Goal: Task Accomplishment & Management: Manage account settings

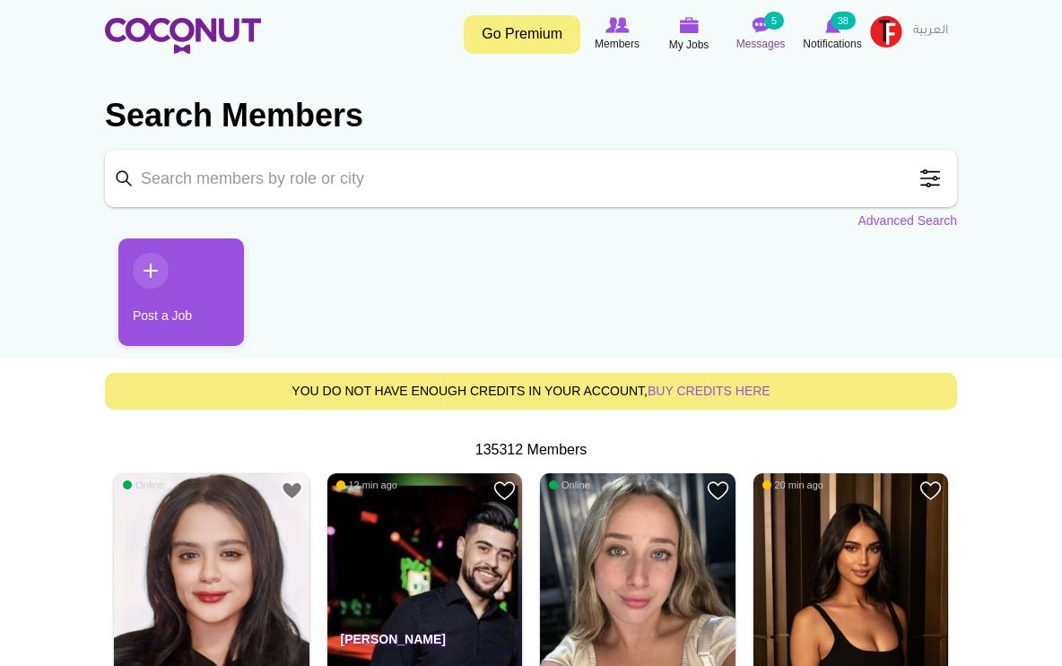
click at [753, 21] on img at bounding box center [760, 25] width 18 height 16
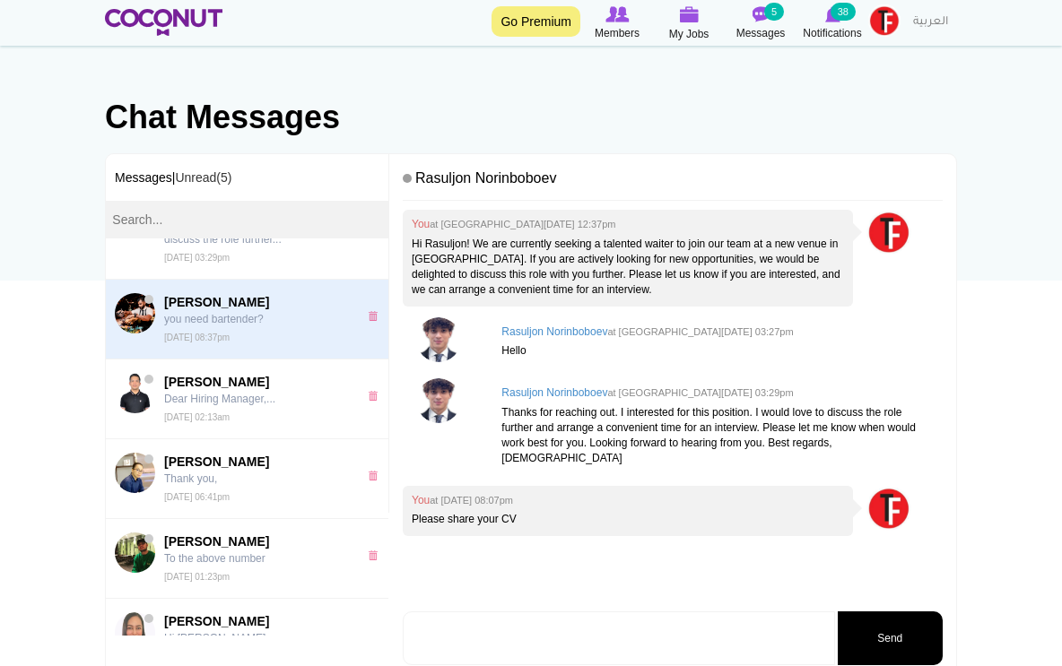
scroll to position [70, 0]
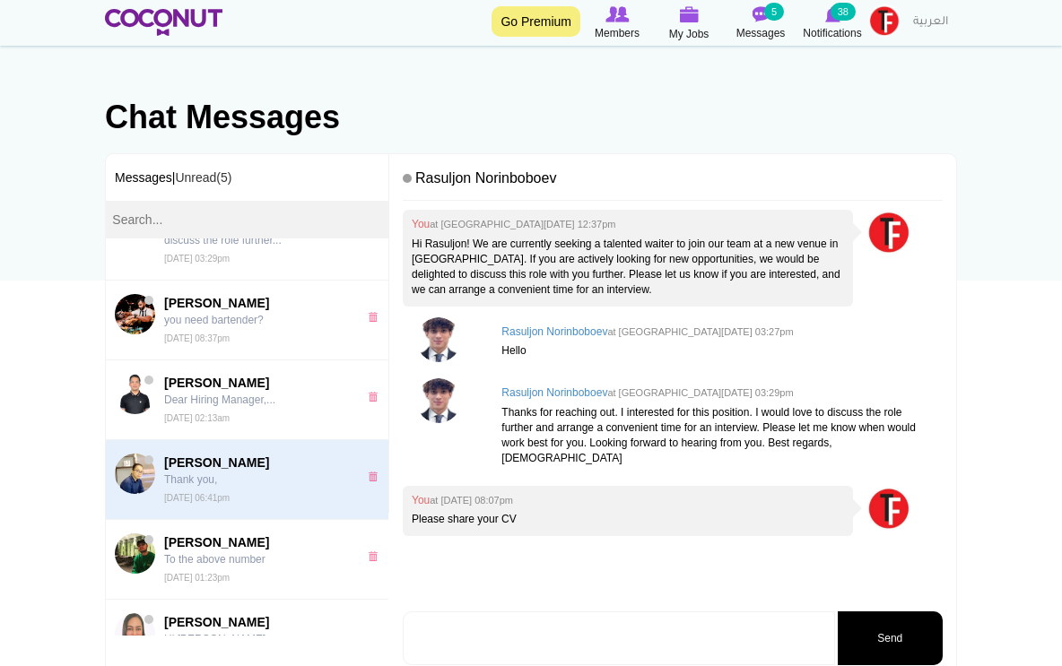
click at [220, 465] on span "Katherine De Roxas" at bounding box center [256, 463] width 185 height 18
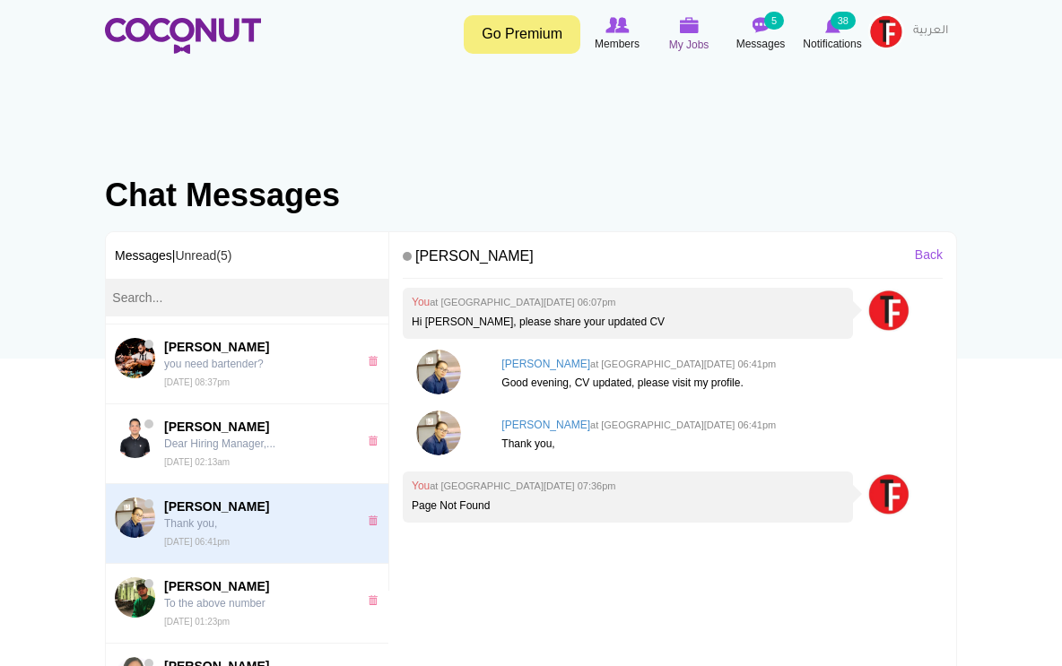
click at [689, 33] on img at bounding box center [689, 25] width 20 height 16
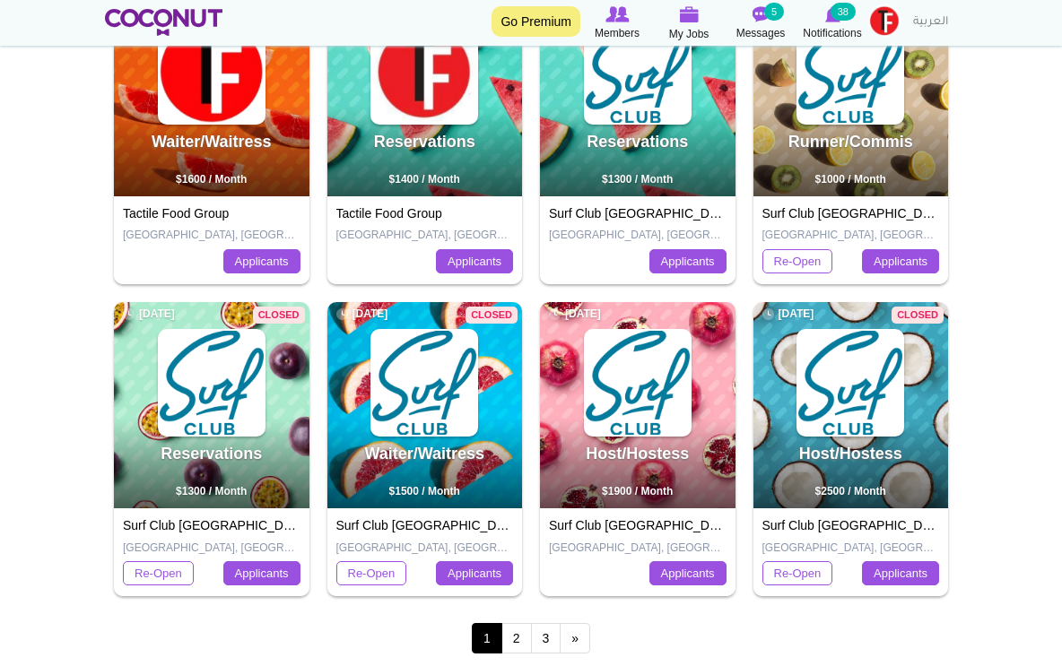
scroll to position [659, 0]
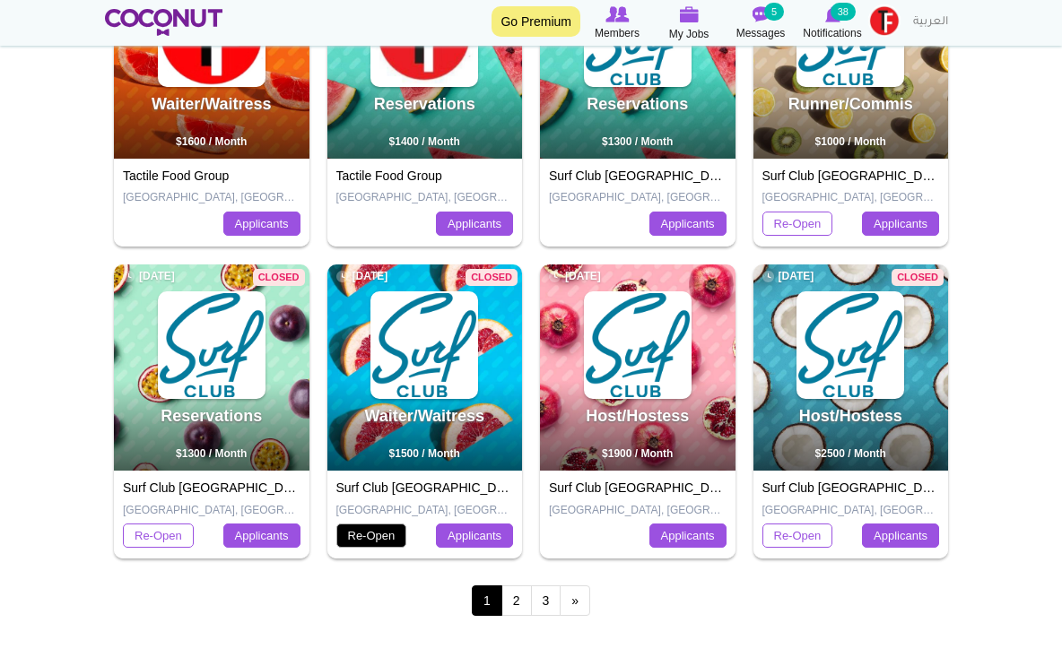
click at [374, 534] on link "Re-Open" at bounding box center [371, 536] width 71 height 25
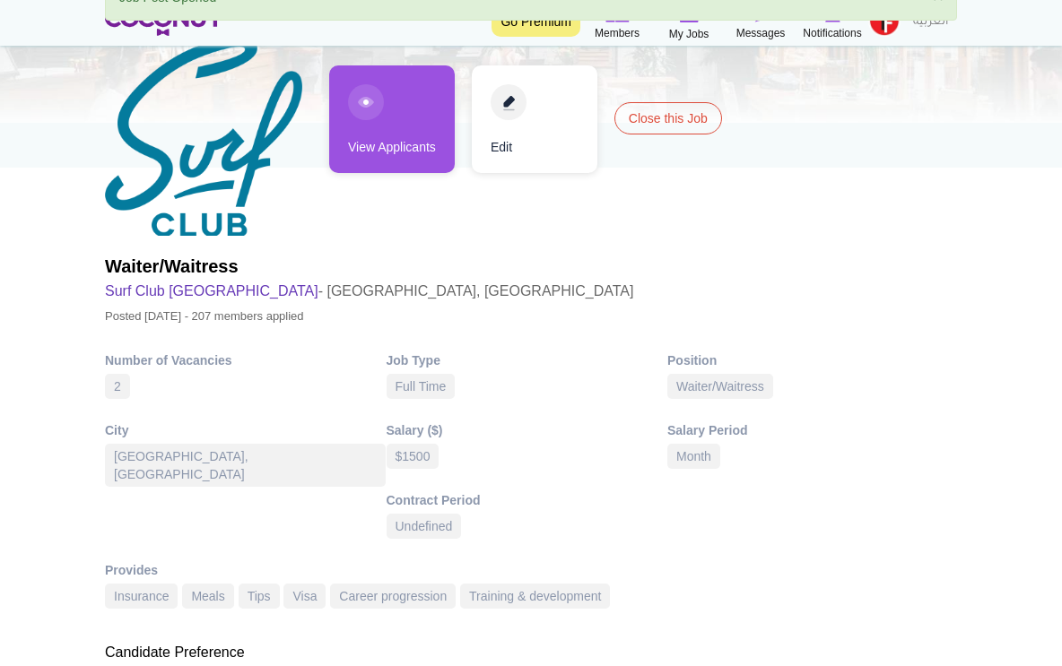
scroll to position [201, 0]
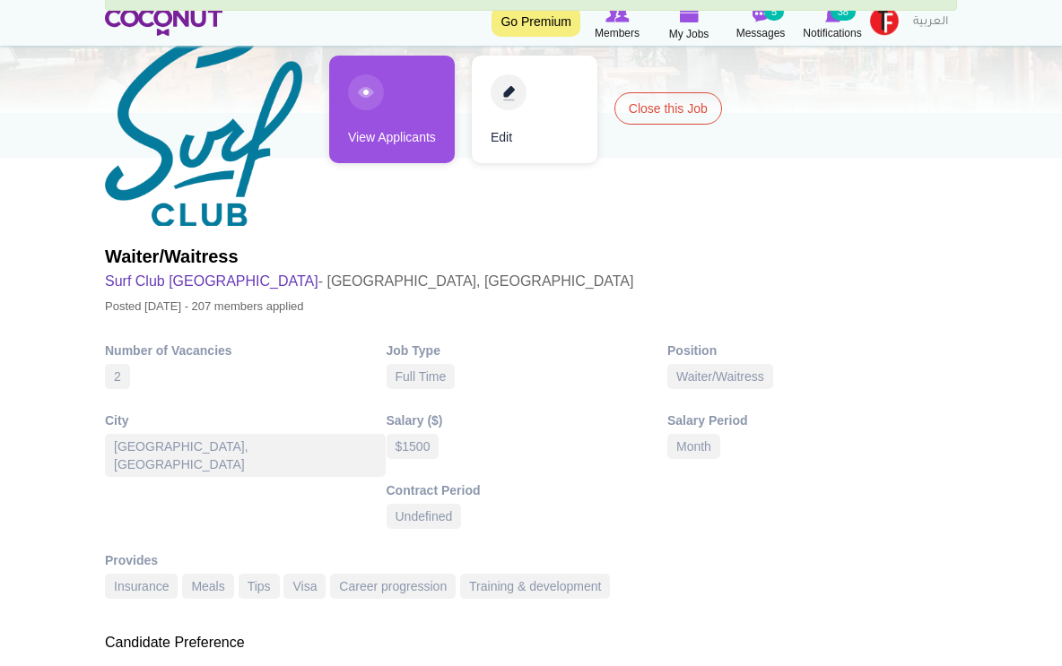
click at [143, 378] on div "Number of Vacancies 2" at bounding box center [246, 368] width 282 height 52
click at [117, 376] on div "2" at bounding box center [117, 376] width 25 height 25
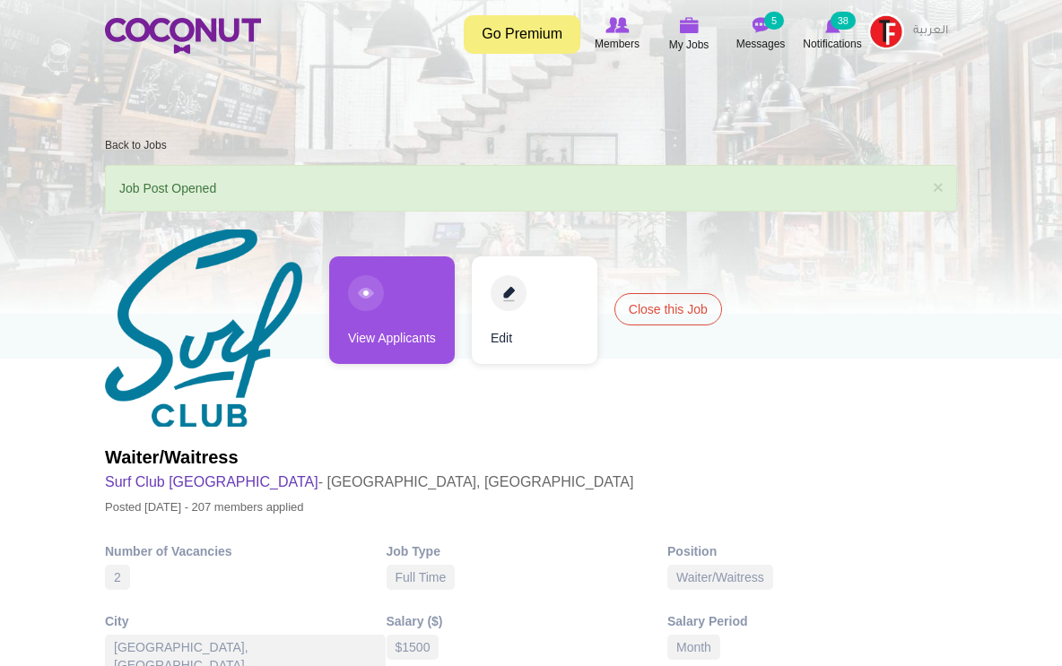
scroll to position [0, 0]
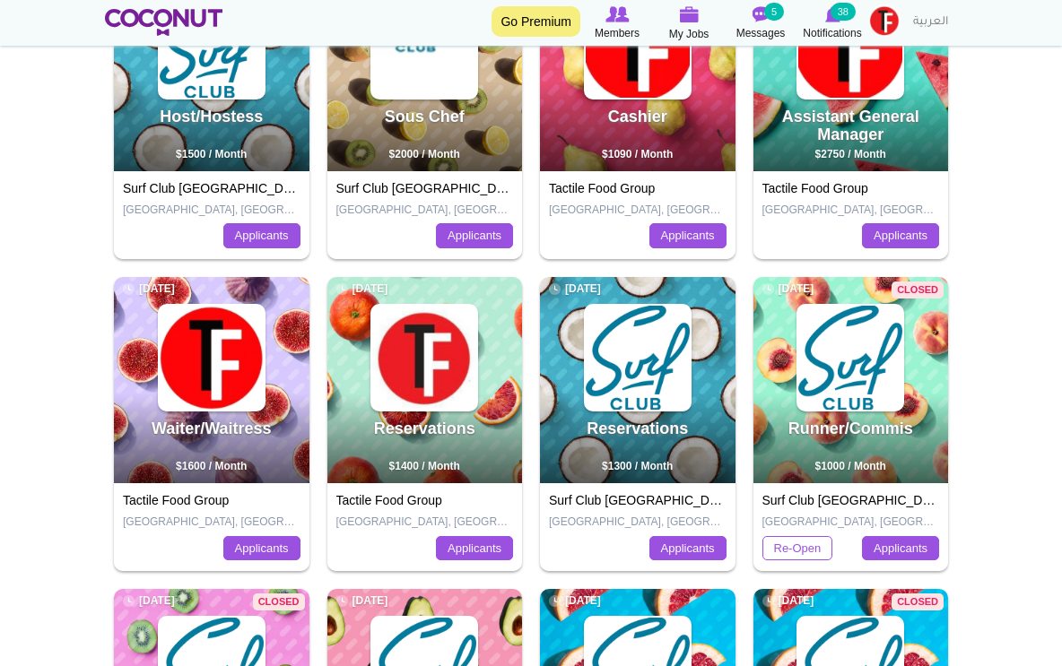
scroll to position [354, 0]
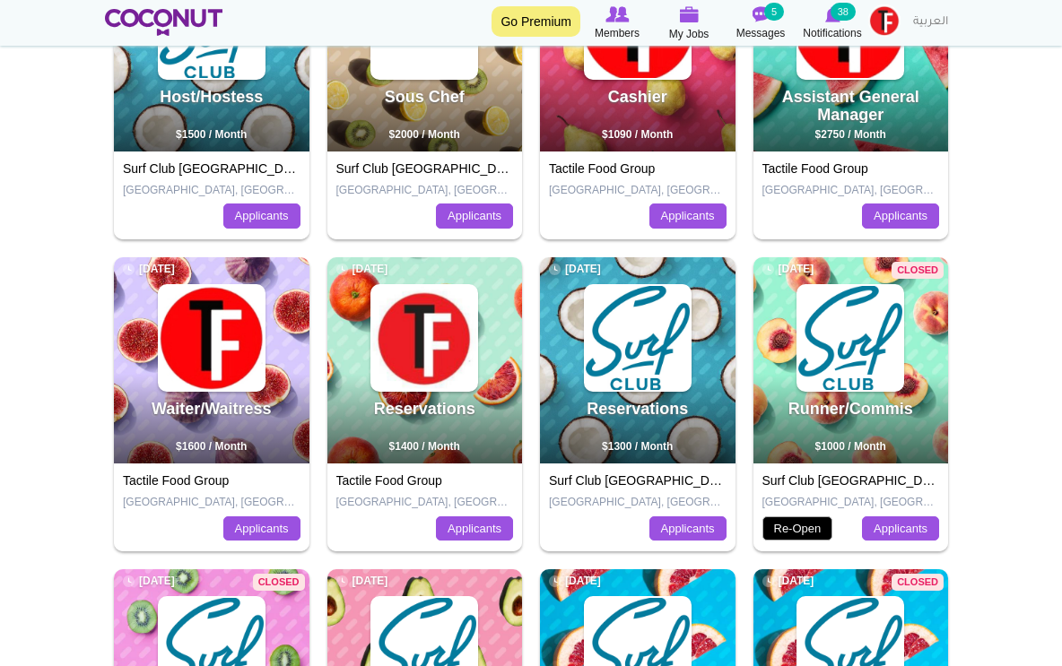
click at [812, 528] on link "Re-Open" at bounding box center [797, 529] width 71 height 25
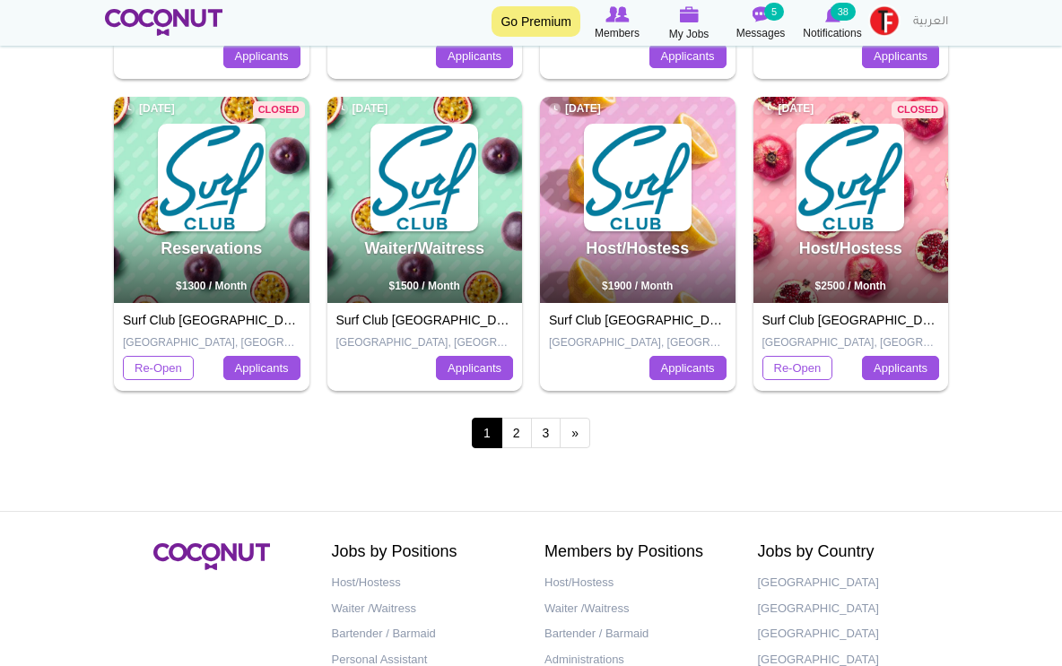
scroll to position [849, 0]
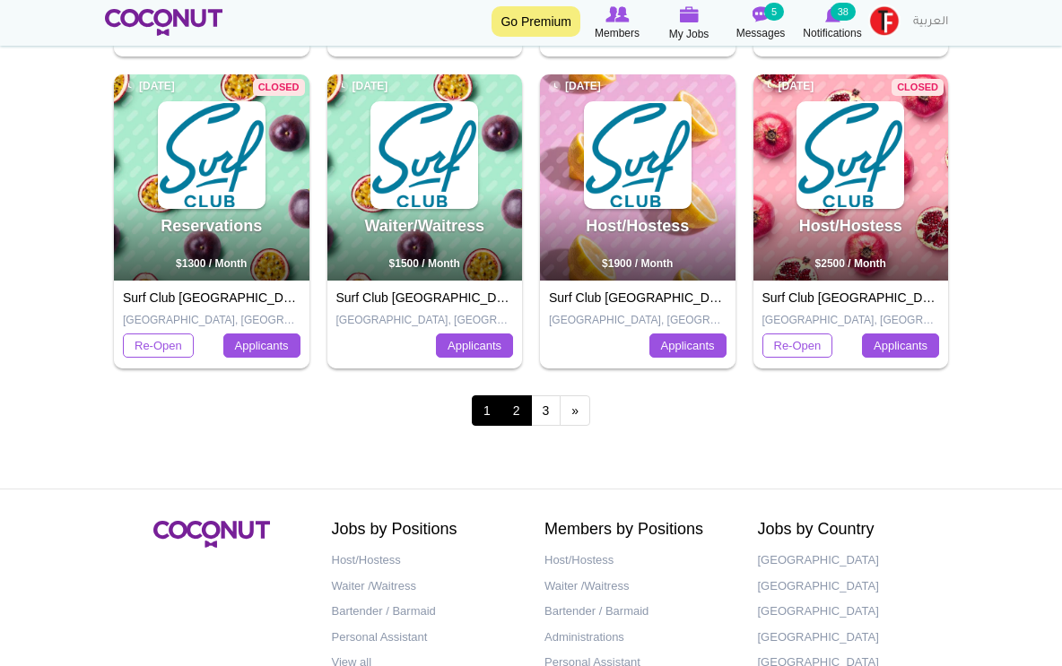
click at [525, 397] on link "2" at bounding box center [516, 410] width 30 height 30
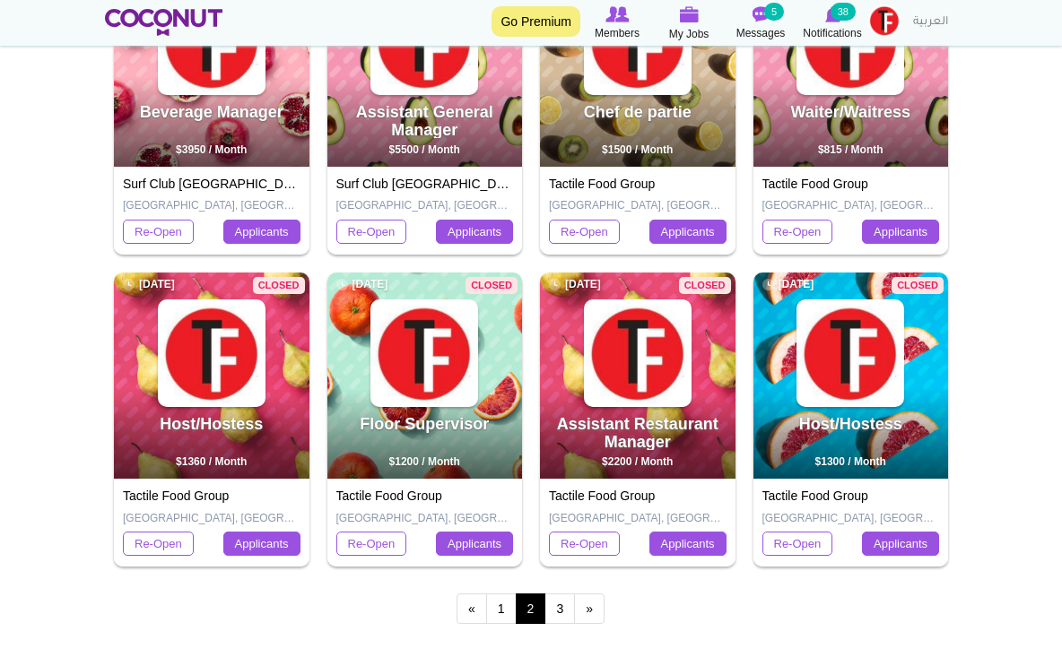
scroll to position [675, 0]
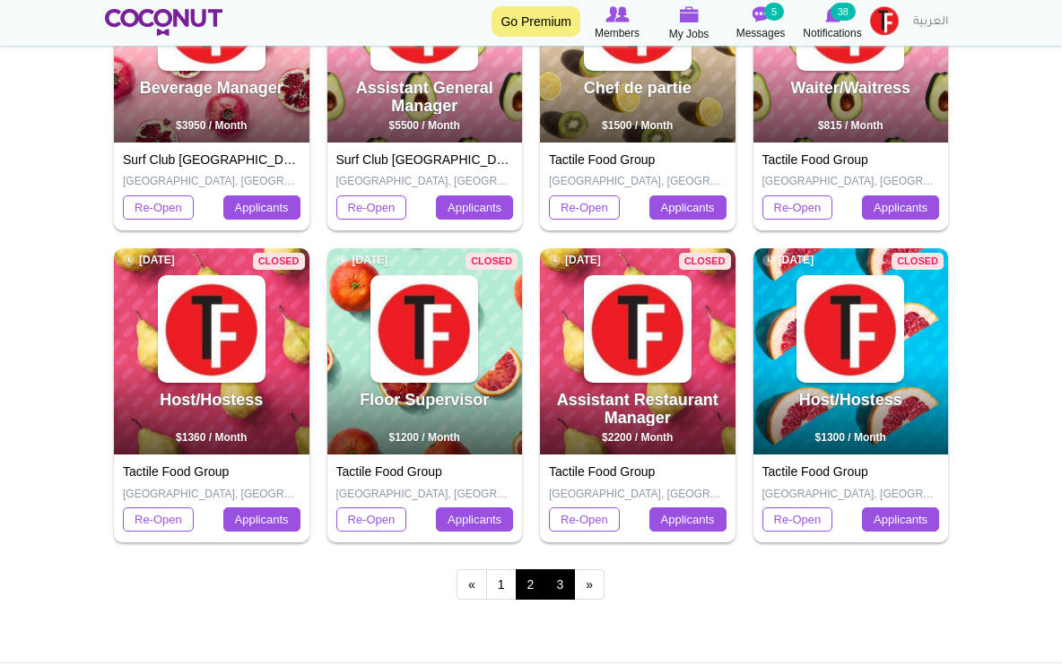
click at [560, 580] on link "3" at bounding box center [559, 584] width 30 height 30
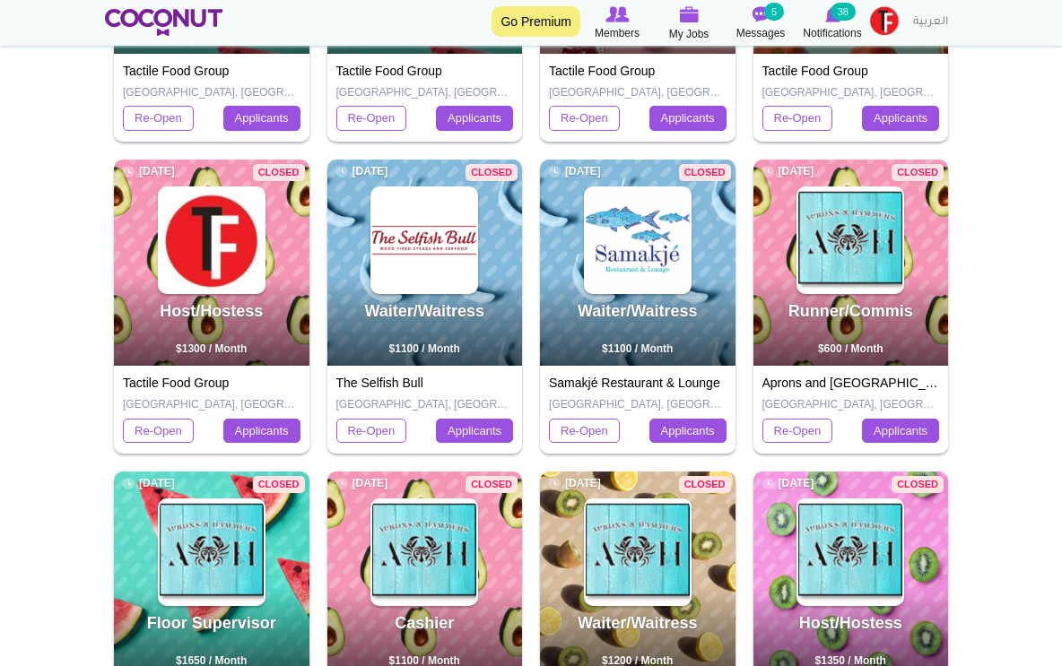
scroll to position [622, 0]
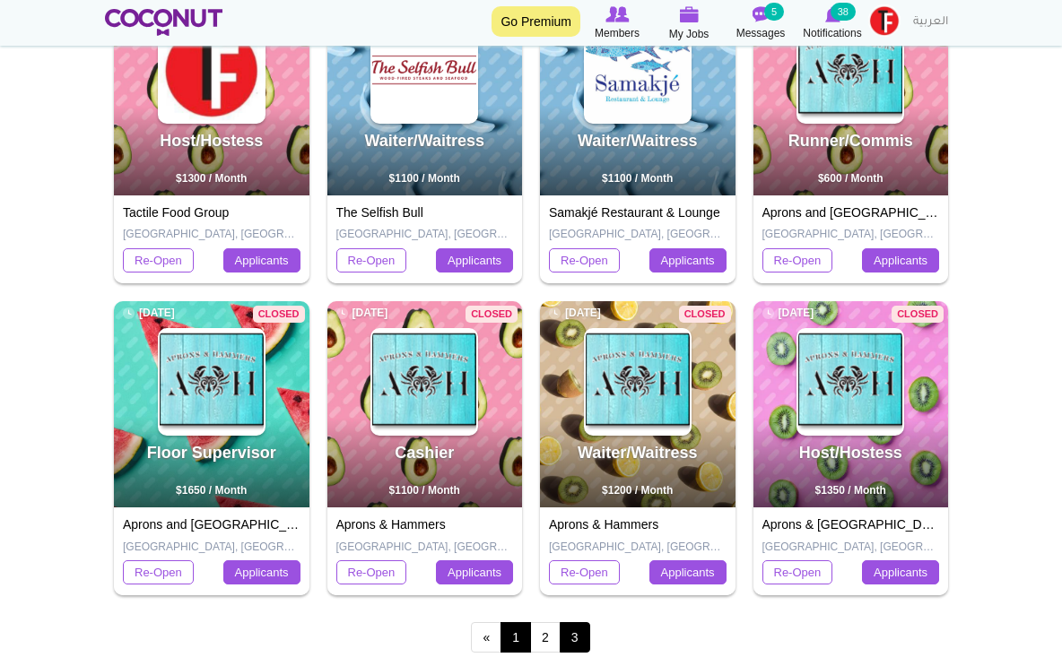
click at [521, 633] on link "1" at bounding box center [515, 637] width 30 height 30
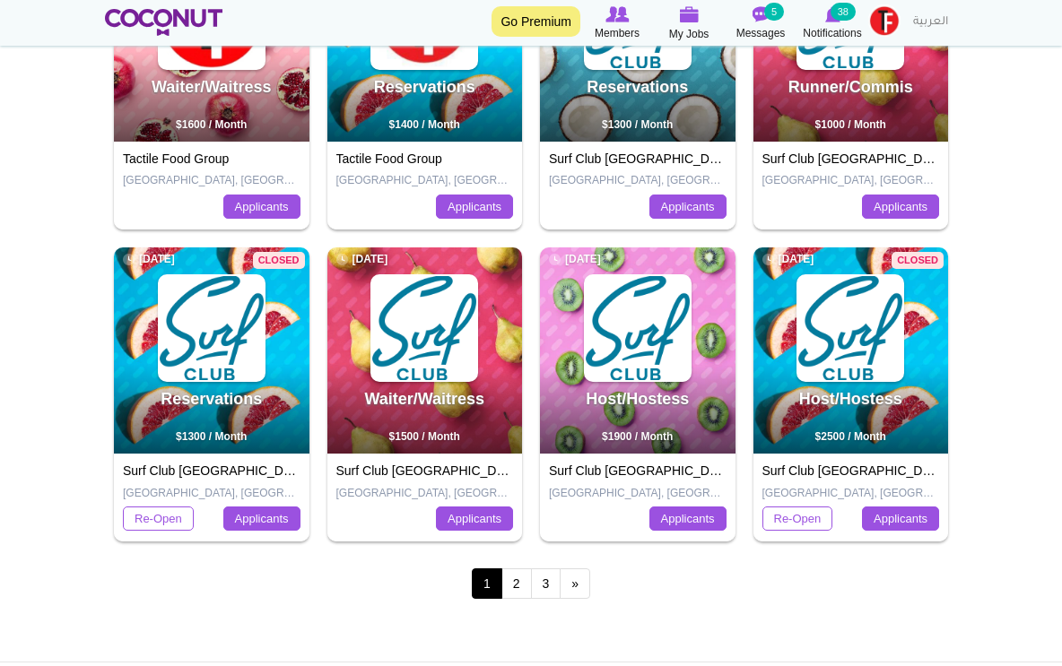
scroll to position [679, 0]
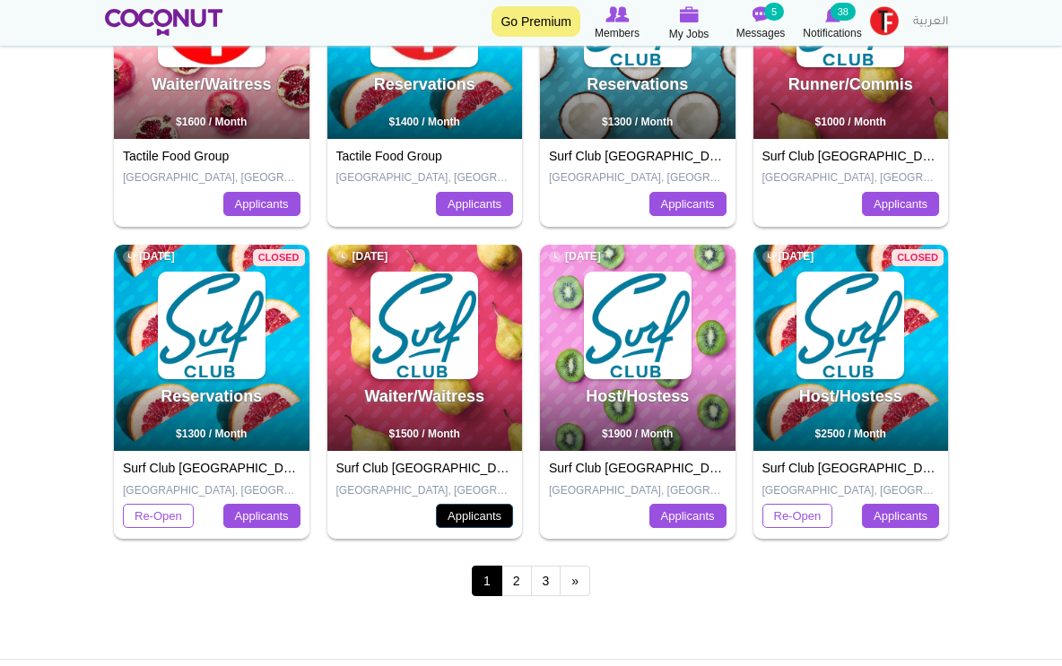
click at [471, 508] on link "Applicants" at bounding box center [474, 516] width 77 height 25
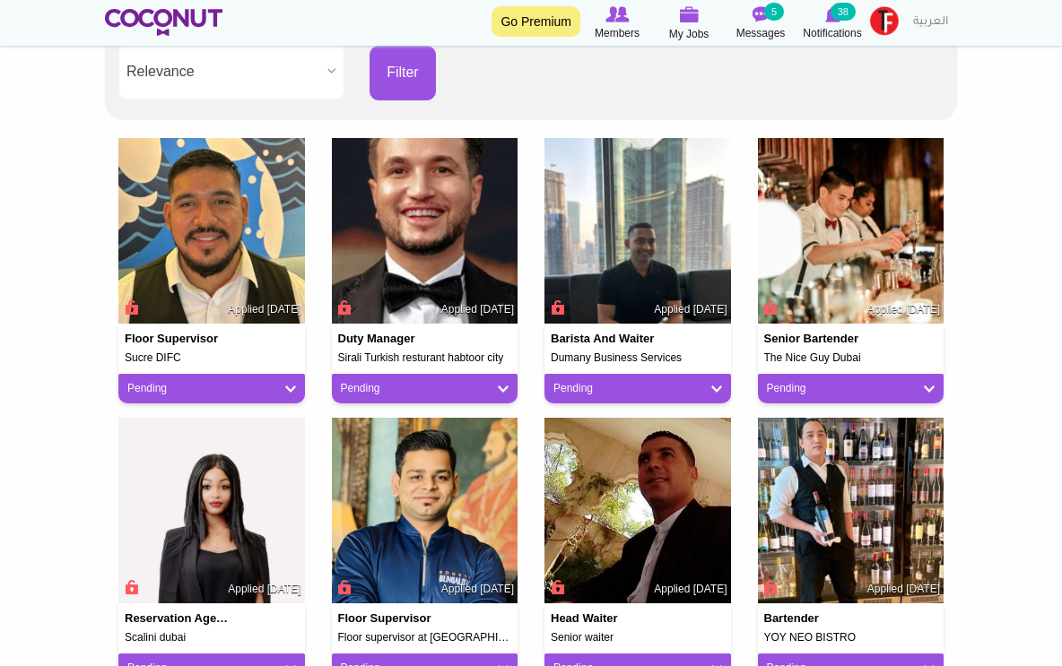
scroll to position [386, 0]
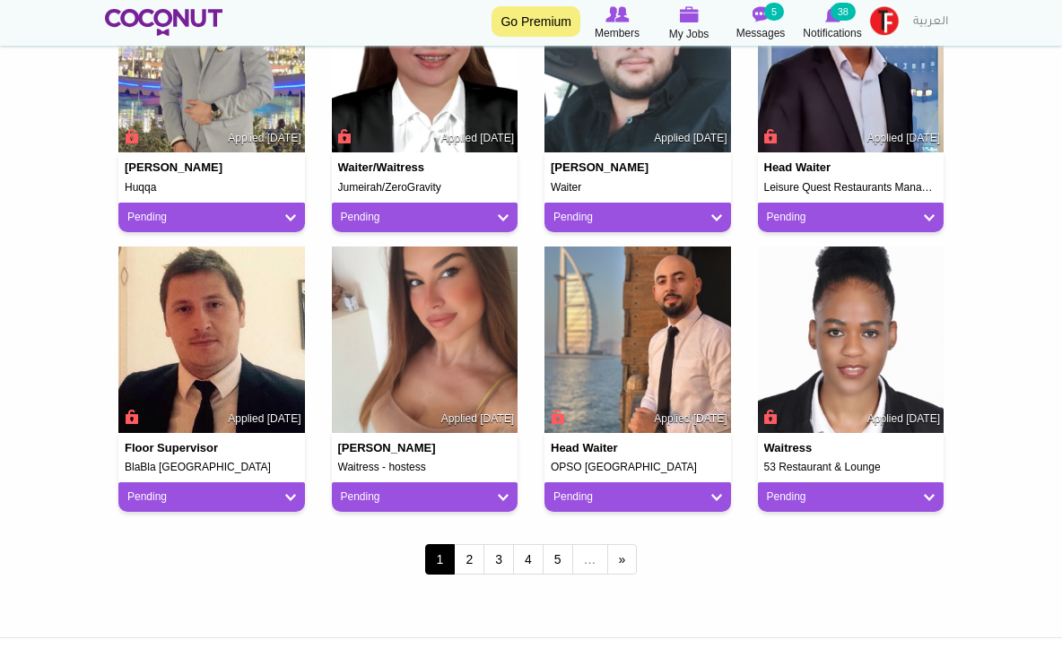
scroll to position [1394, 0]
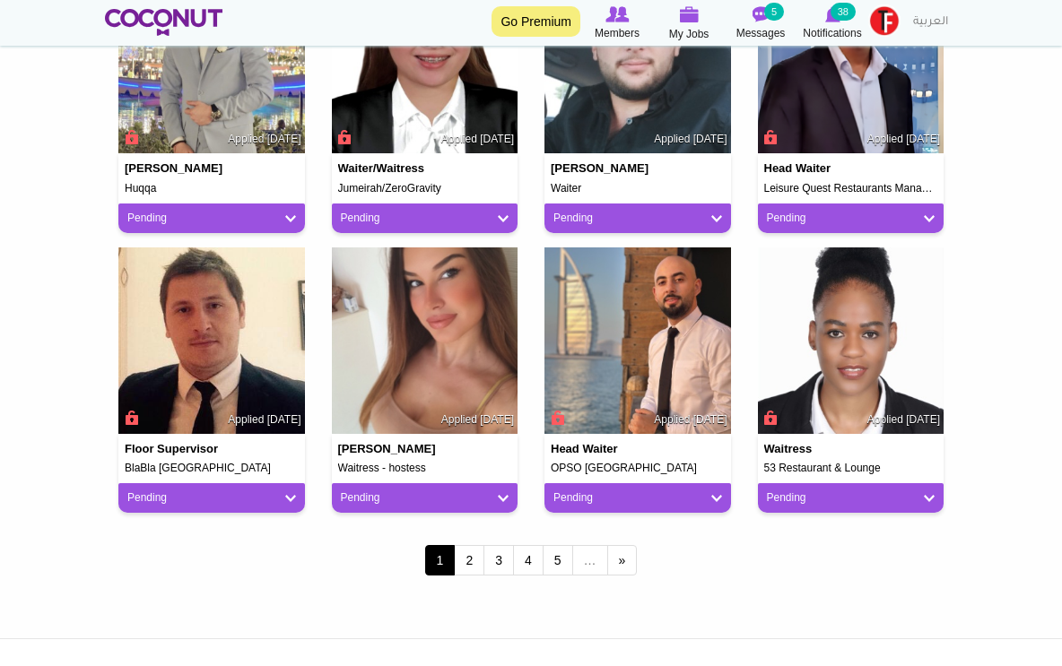
click at [483, 491] on link "Pending" at bounding box center [425, 498] width 169 height 15
click at [469, 392] on img at bounding box center [425, 341] width 187 height 187
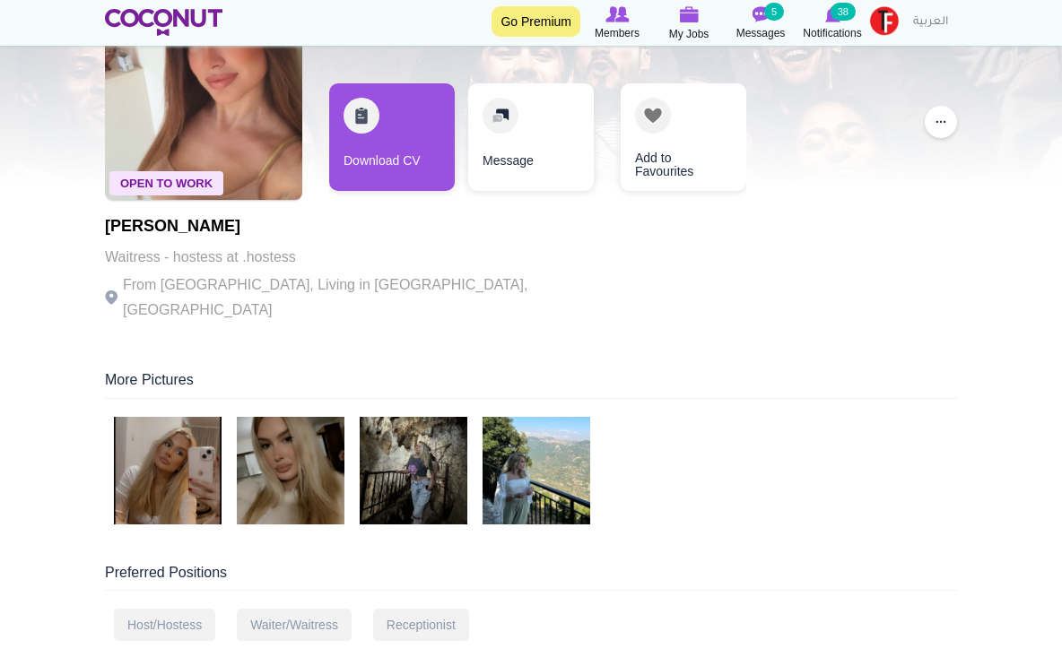
scroll to position [216, 0]
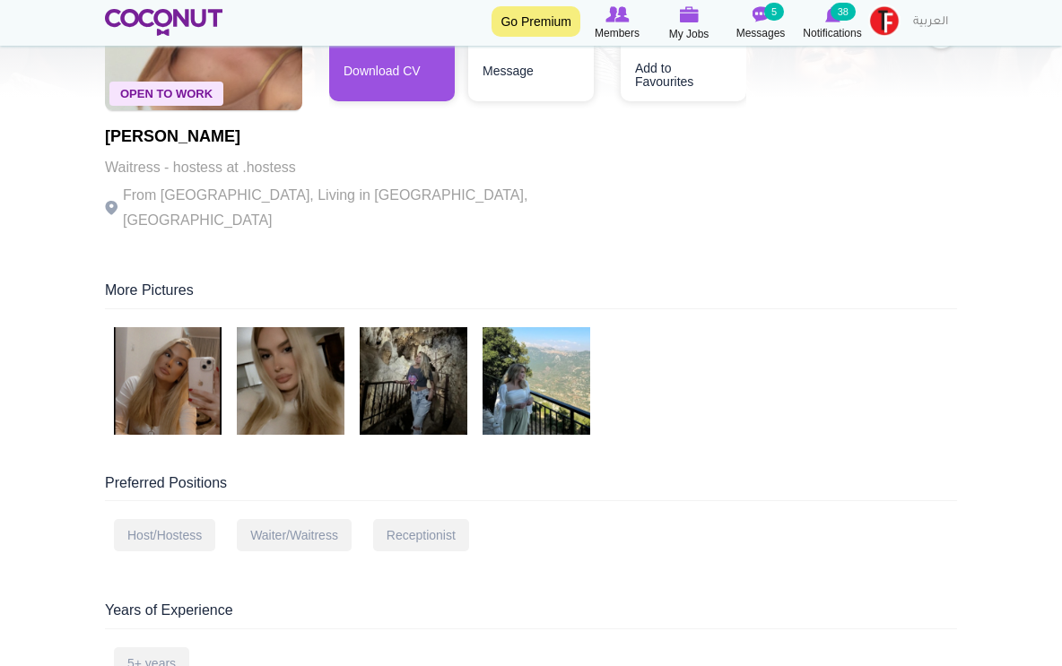
click at [187, 375] on img at bounding box center [168, 381] width 108 height 108
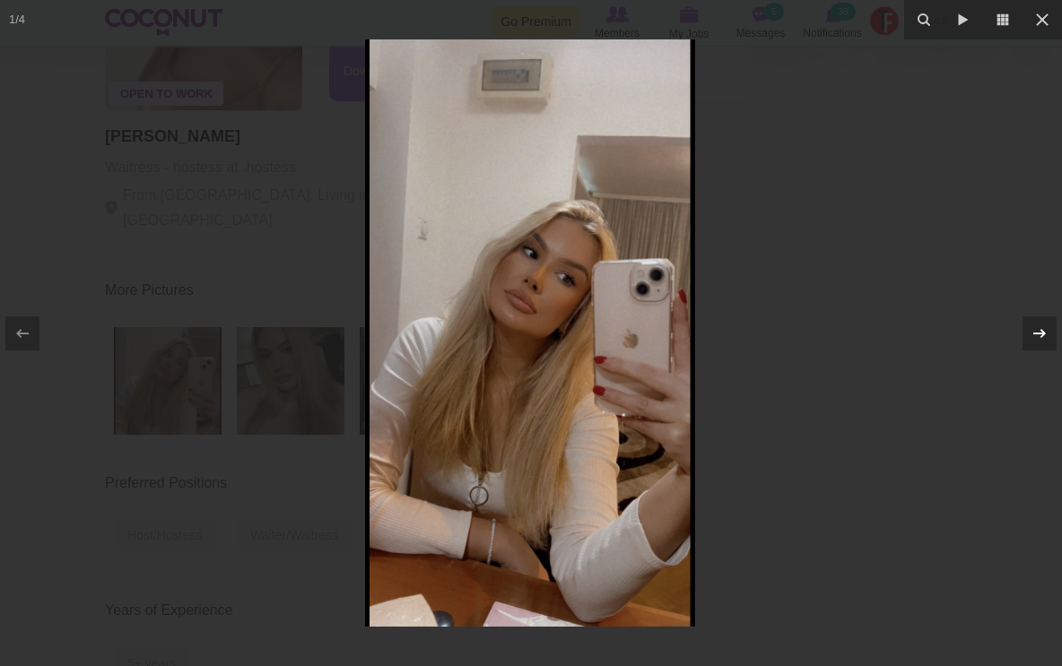
click at [1040, 326] on icon at bounding box center [1040, 334] width 22 height 22
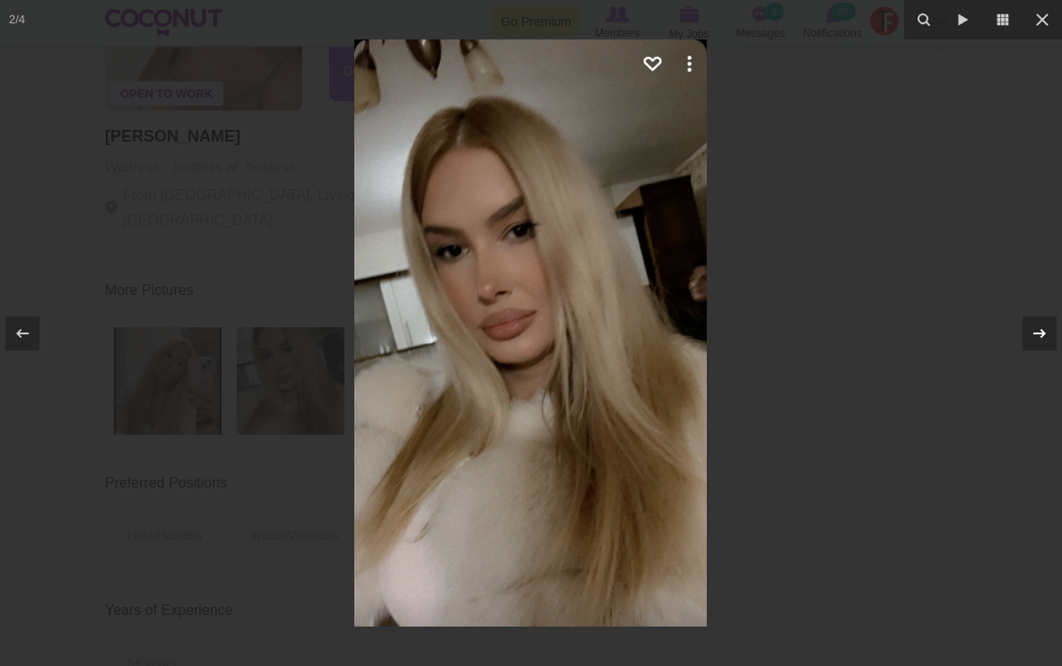
click at [1040, 326] on icon at bounding box center [1040, 334] width 22 height 22
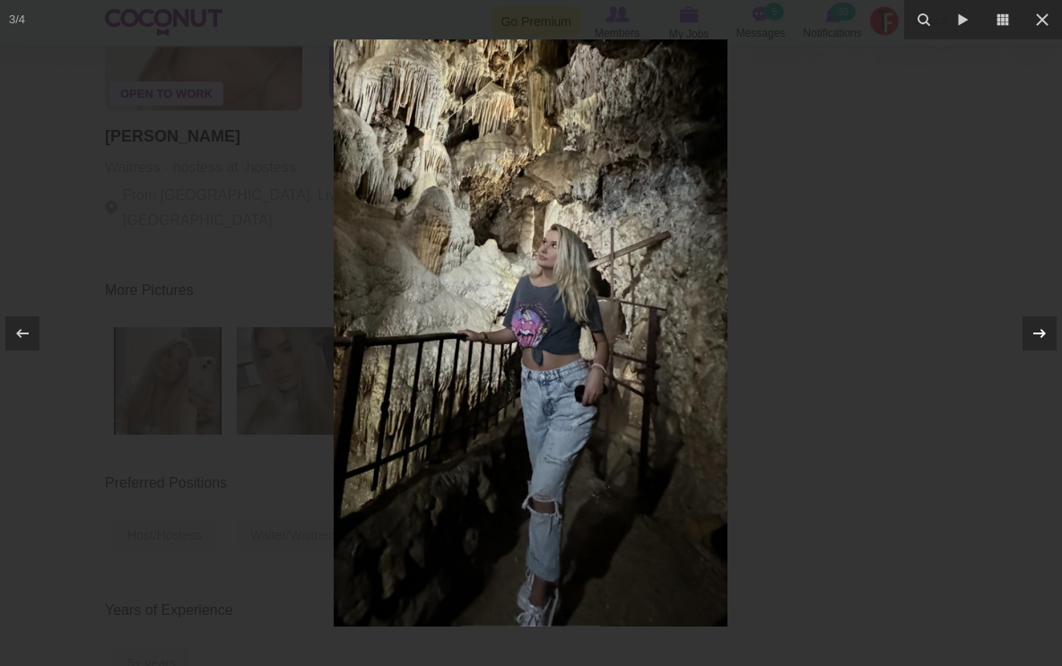
click at [1040, 326] on icon at bounding box center [1040, 334] width 22 height 22
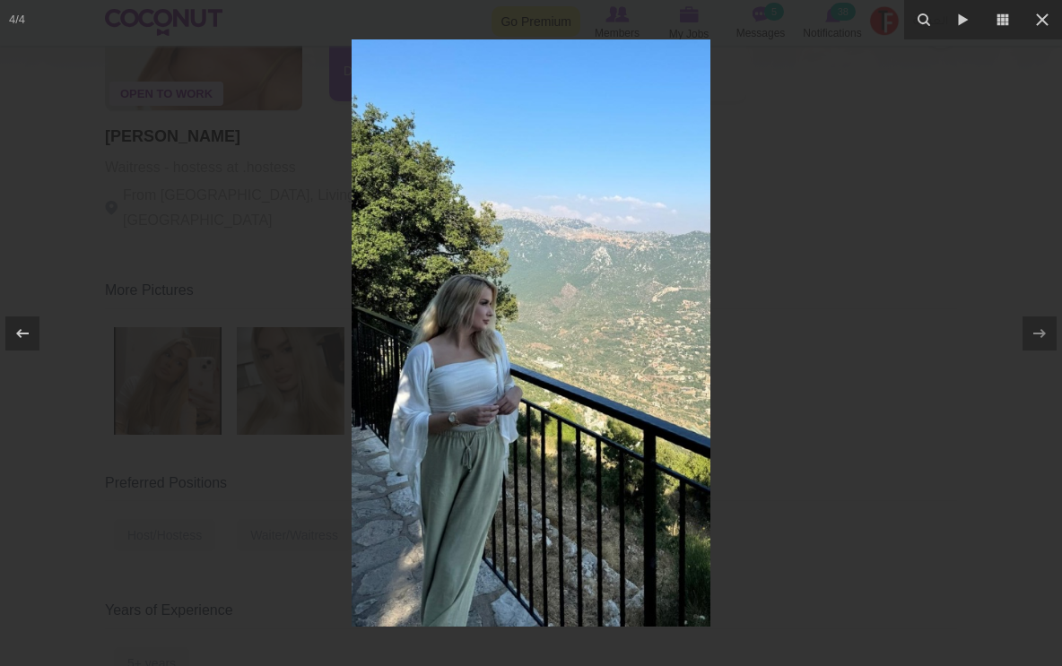
click at [1040, 326] on icon at bounding box center [1040, 334] width 22 height 22
click at [117, 20] on div at bounding box center [531, 333] width 1062 height 666
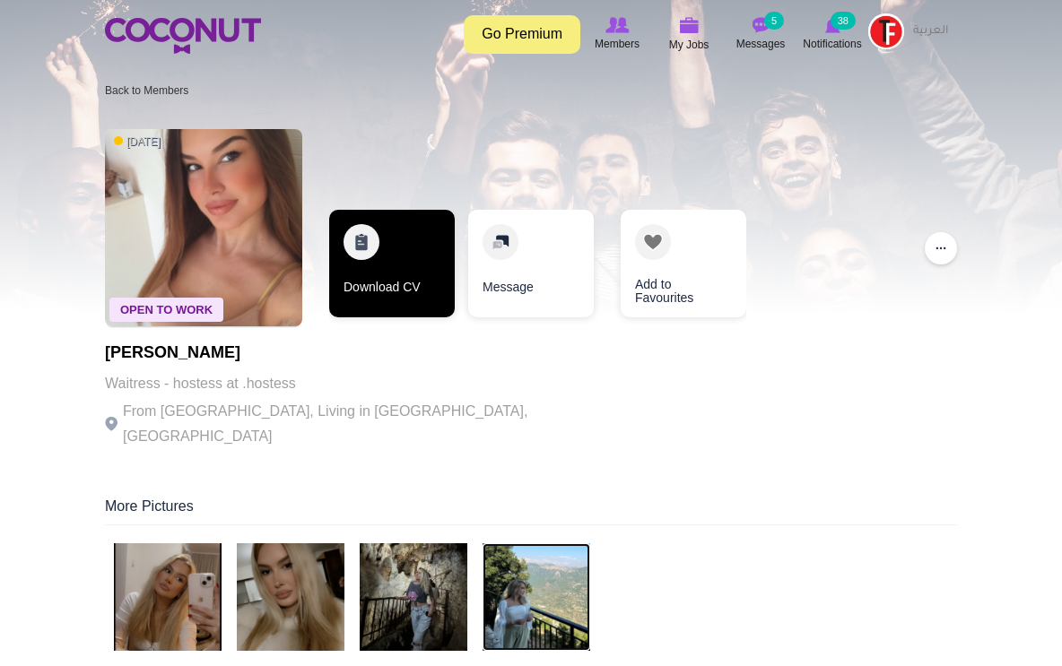
click at [406, 279] on link "Download CV" at bounding box center [392, 264] width 126 height 108
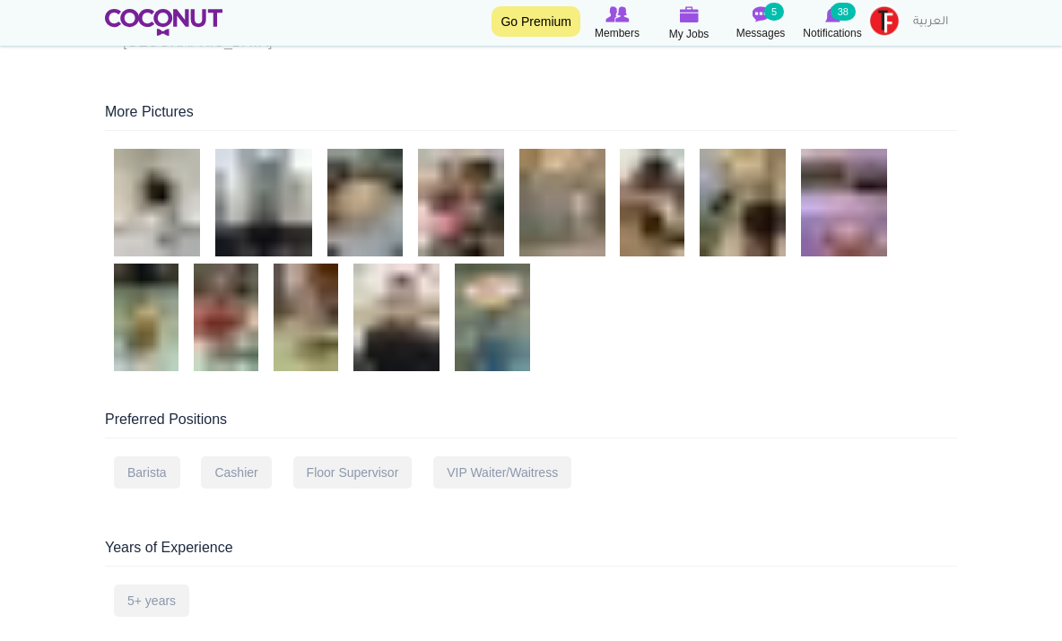
scroll to position [366, 0]
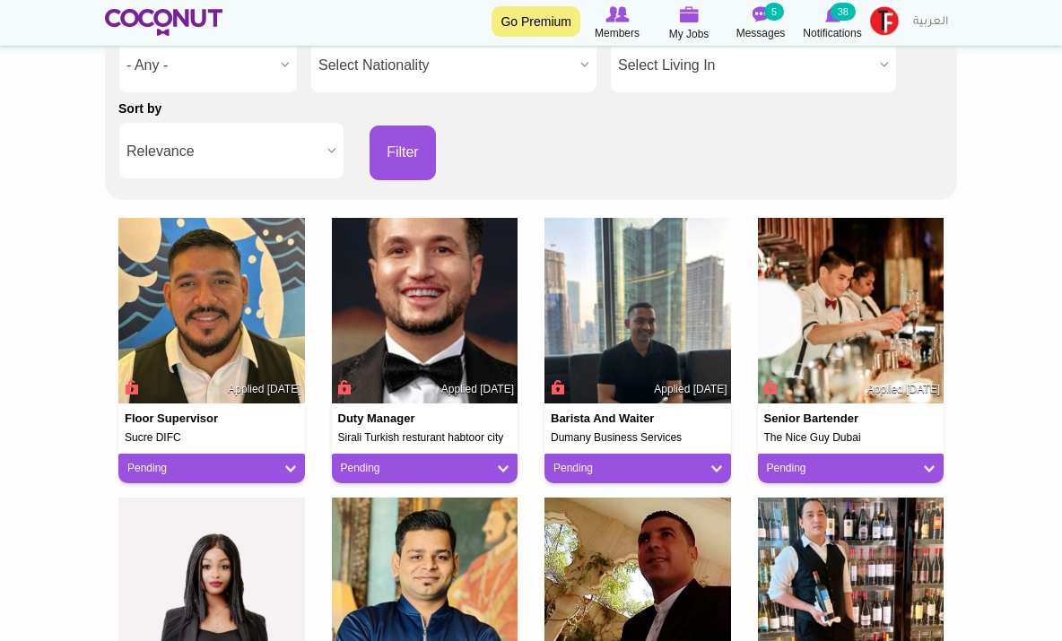
scroll to position [298, 0]
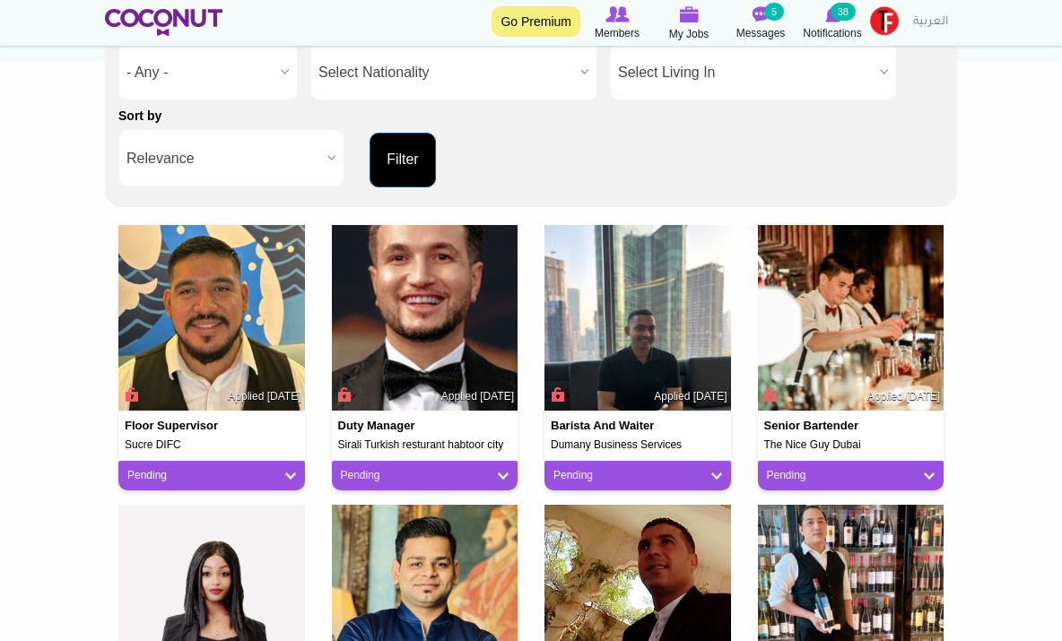
click at [404, 156] on button "Filter" at bounding box center [402, 160] width 66 height 55
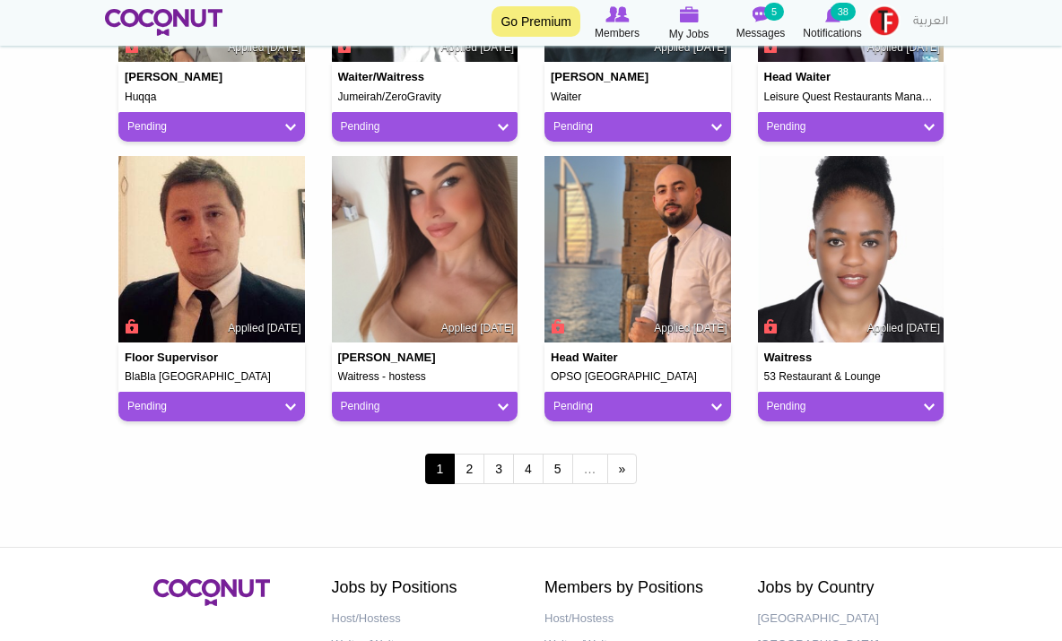
scroll to position [1475, 0]
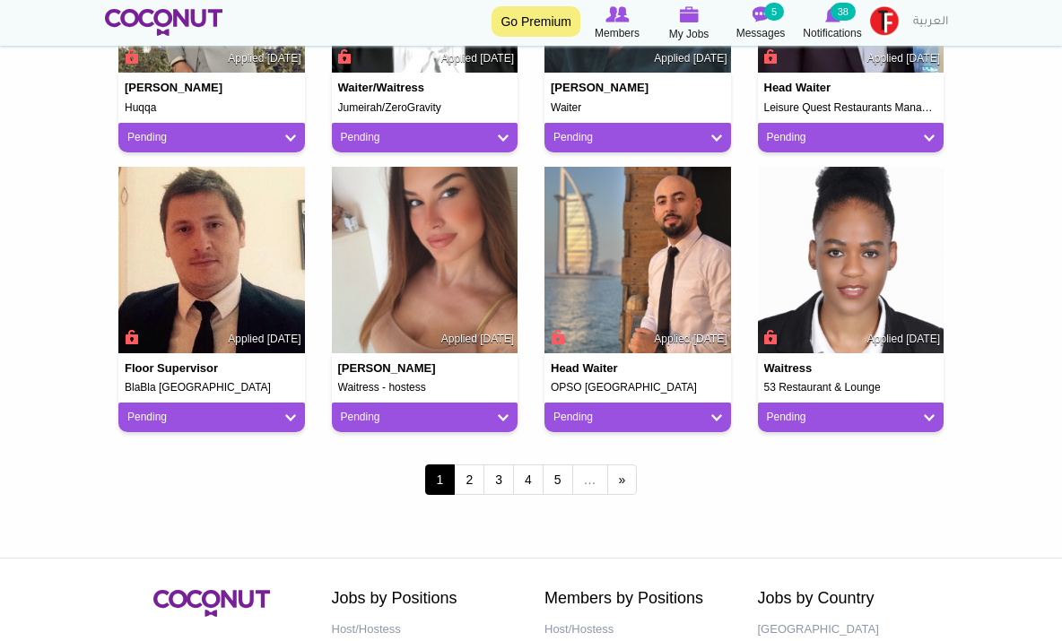
click at [501, 412] on link "Pending" at bounding box center [425, 417] width 169 height 15
click at [626, 476] on link "next ›" at bounding box center [622, 480] width 30 height 30
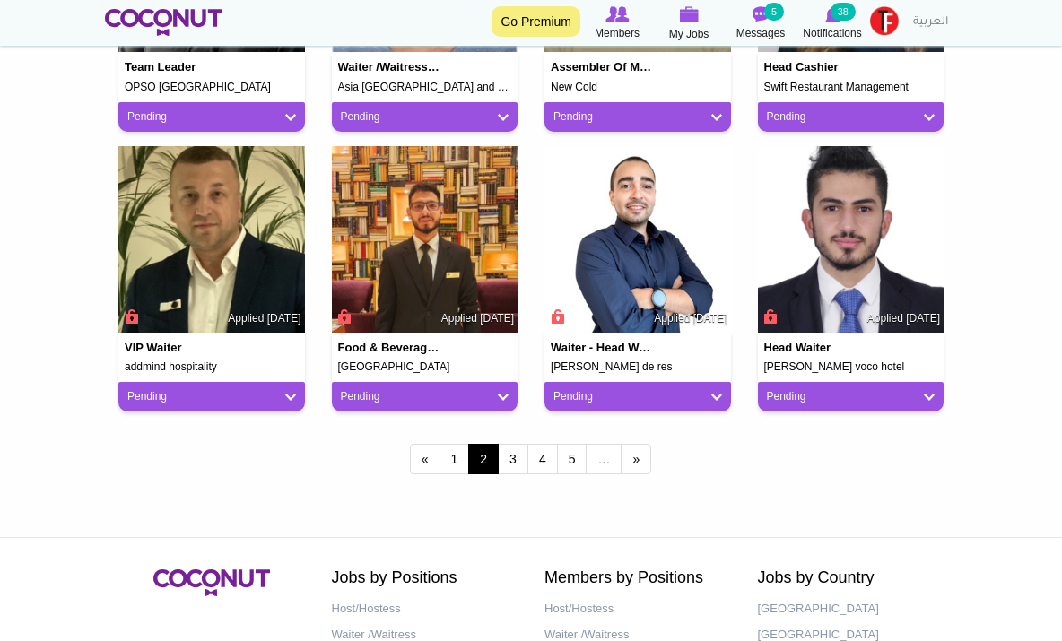
scroll to position [1516, 0]
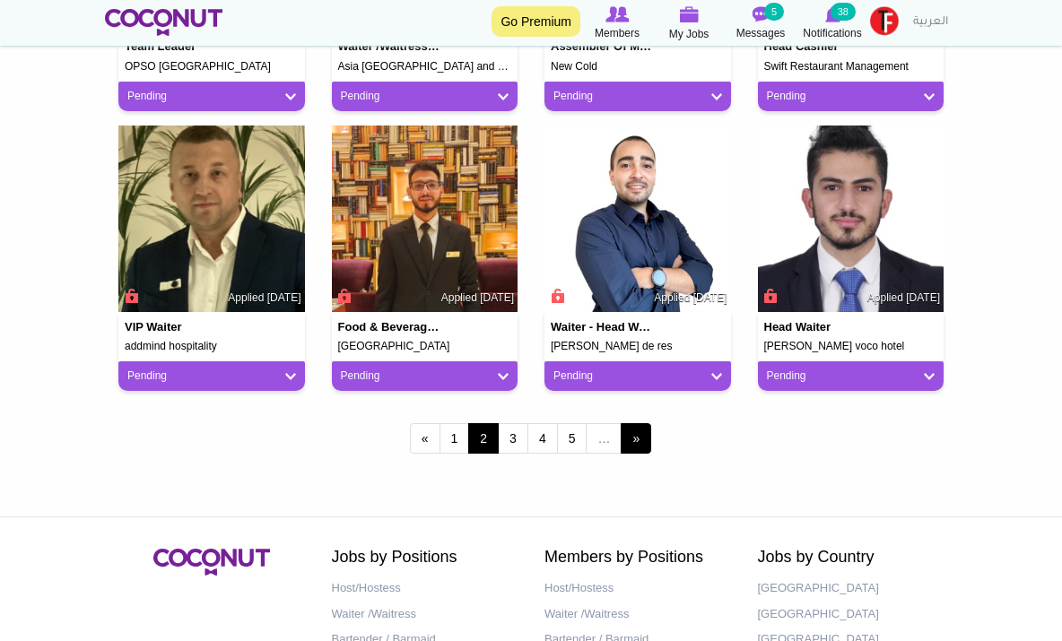
click at [639, 437] on link "next ›" at bounding box center [636, 438] width 30 height 30
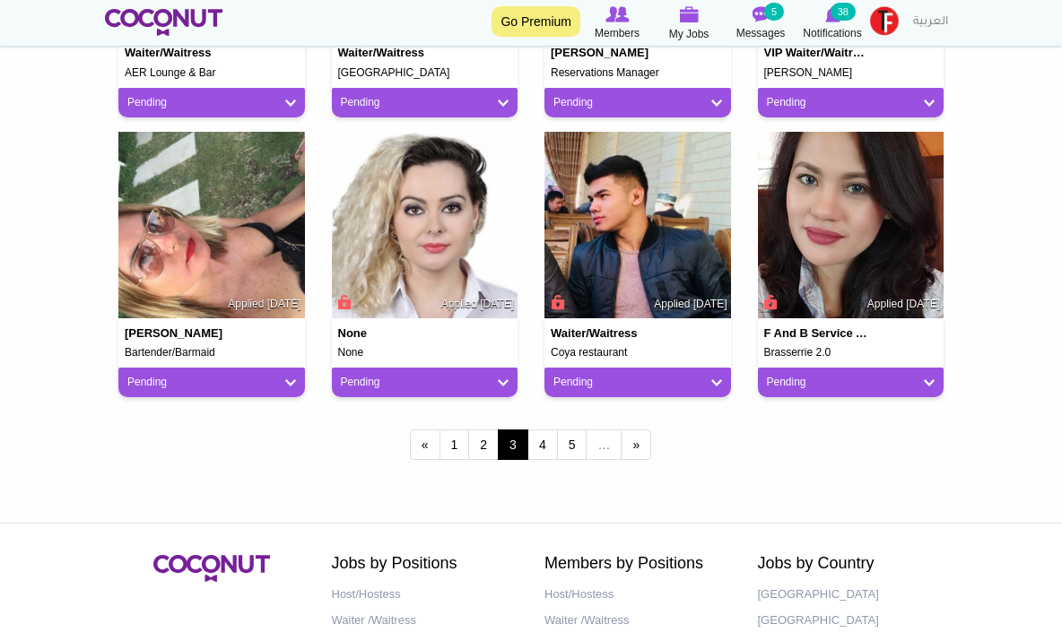
scroll to position [1513, 0]
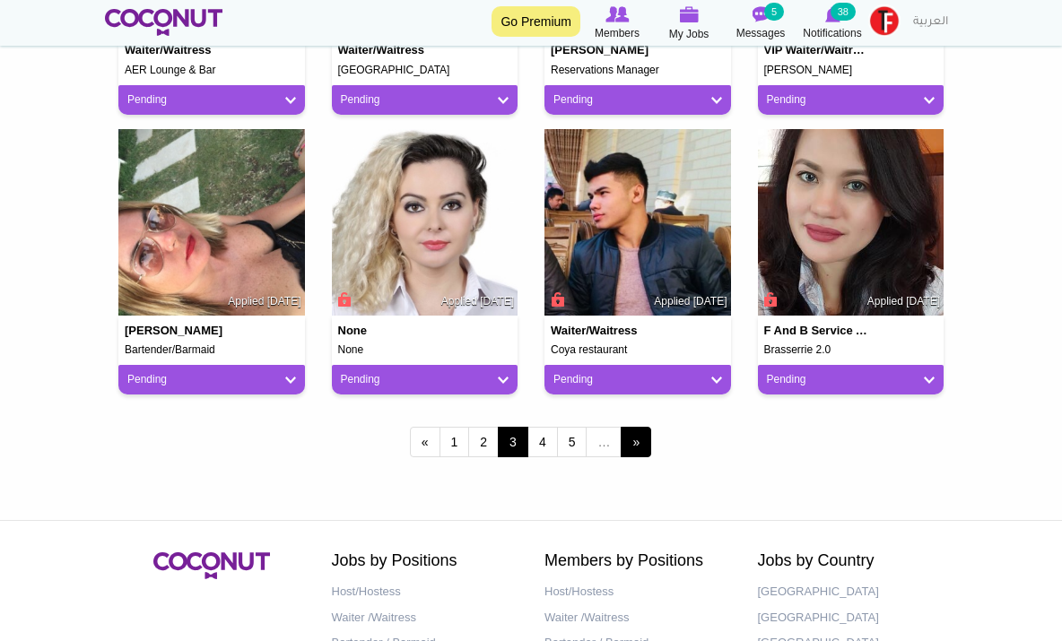
click at [632, 439] on link "next ›" at bounding box center [636, 442] width 30 height 30
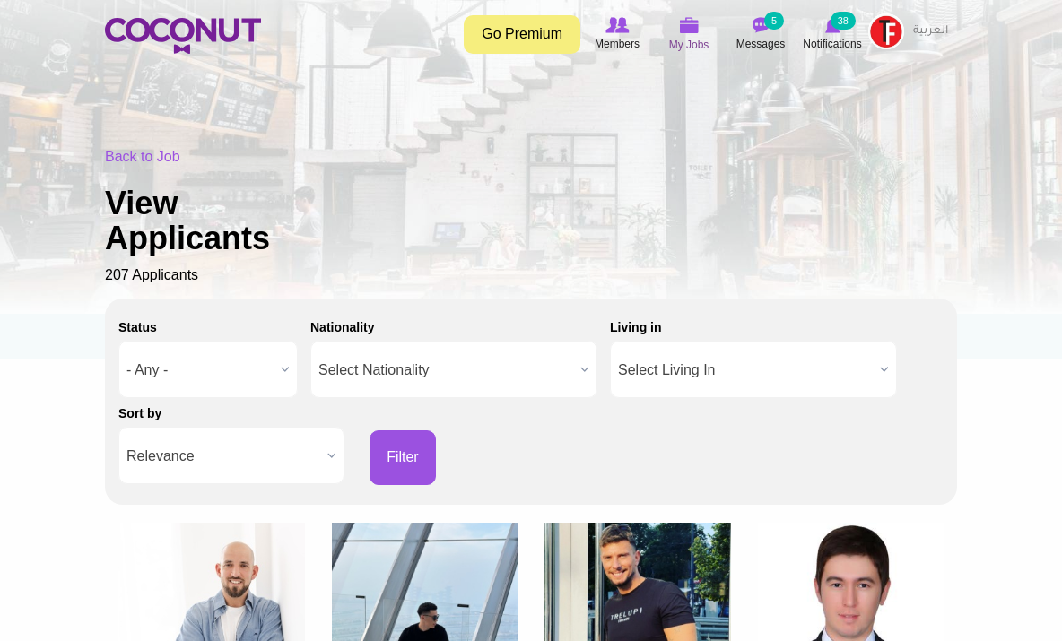
click at [693, 20] on img at bounding box center [689, 25] width 20 height 16
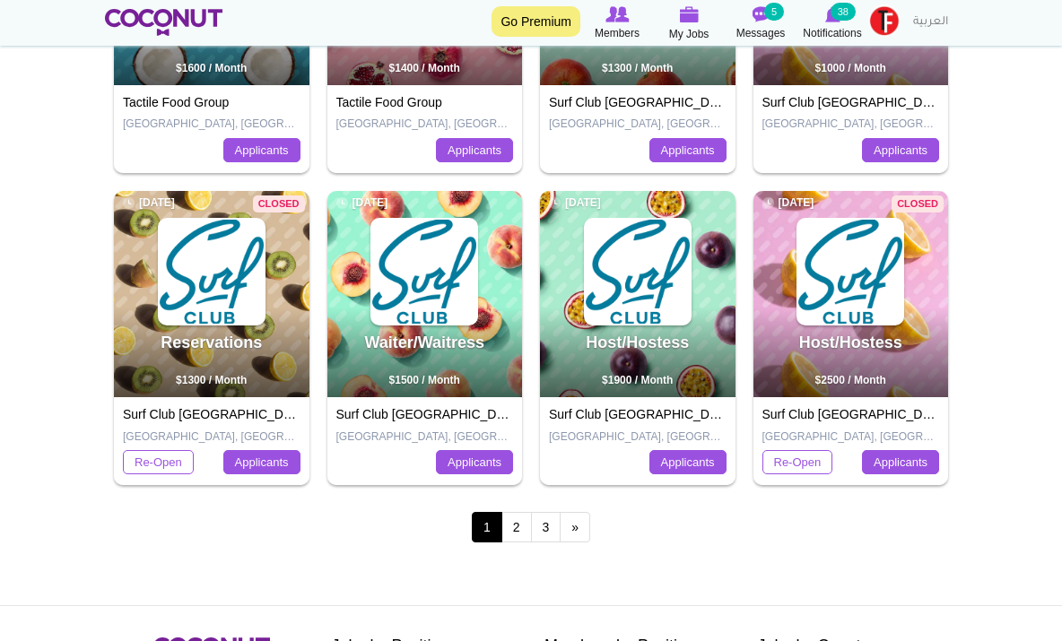
scroll to position [764, 0]
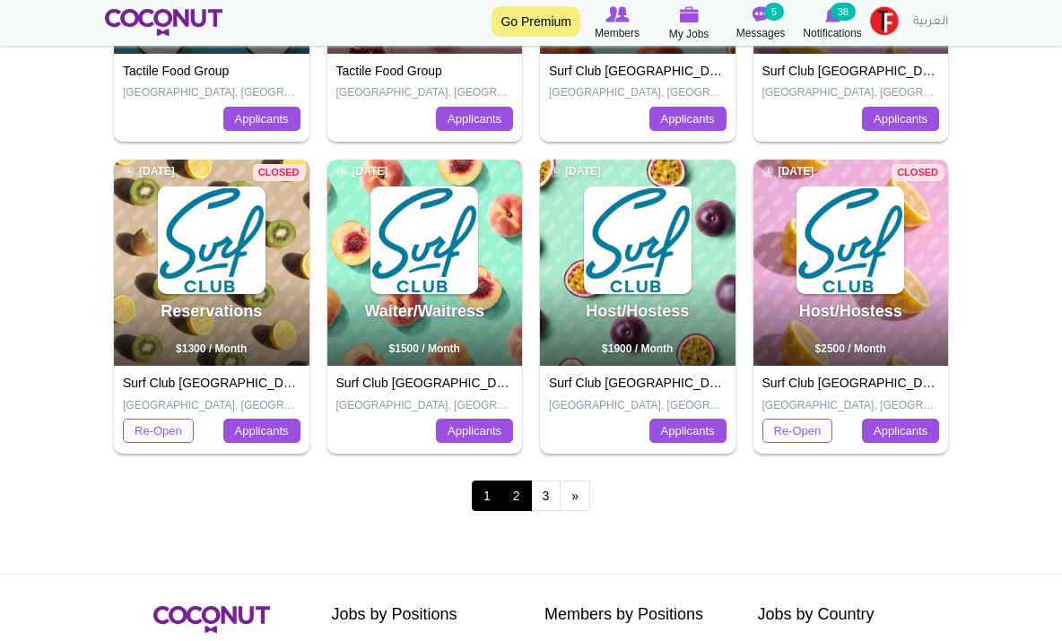
click at [513, 491] on link "2" at bounding box center [516, 496] width 30 height 30
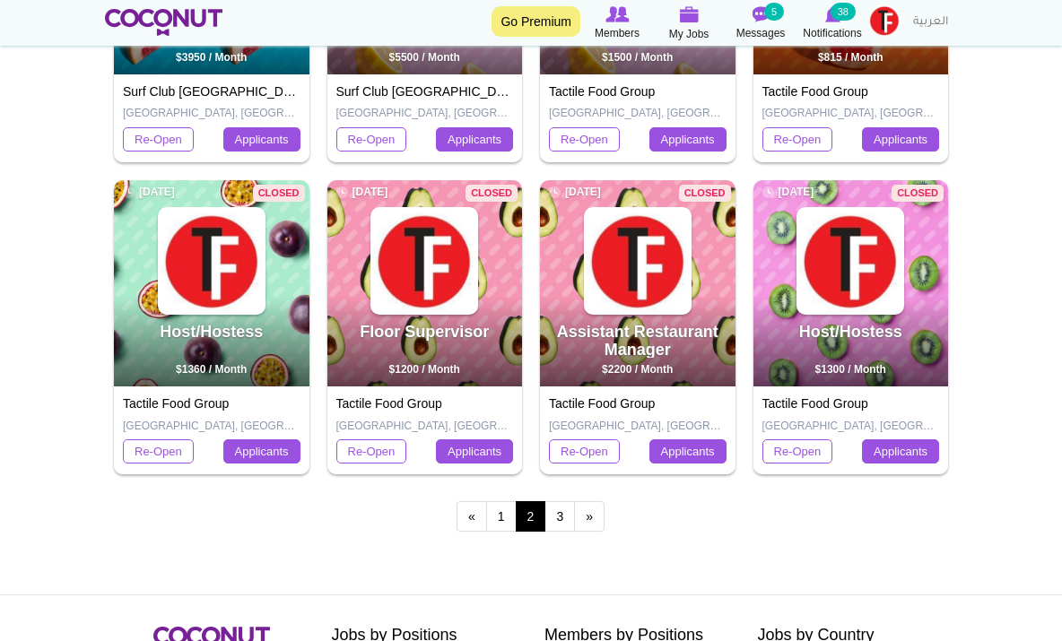
scroll to position [748, 0]
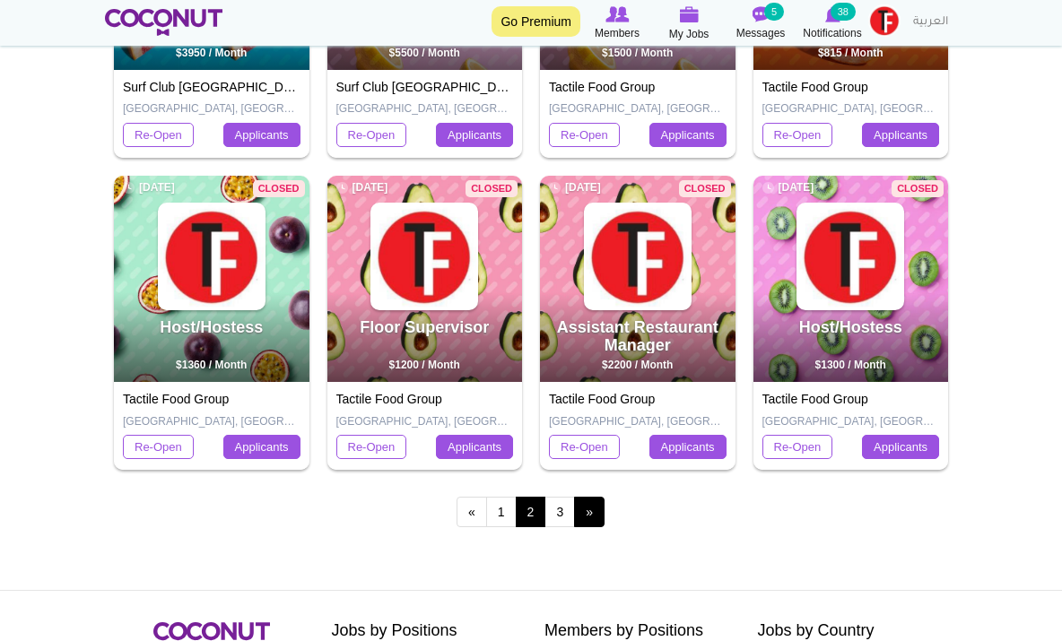
click at [592, 508] on link "next ›" at bounding box center [589, 512] width 30 height 30
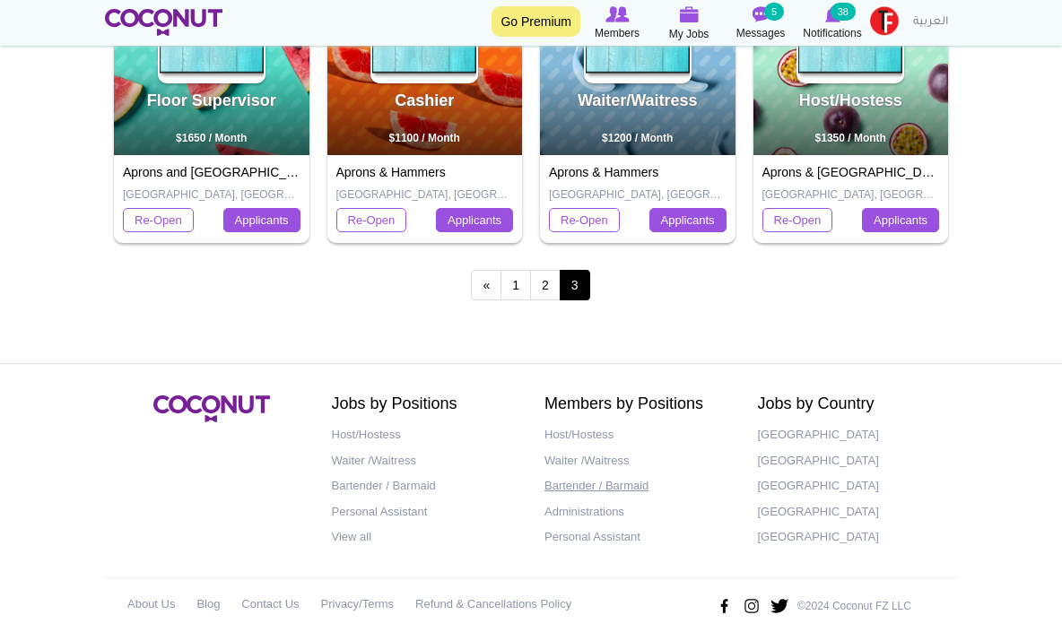
scroll to position [979, 0]
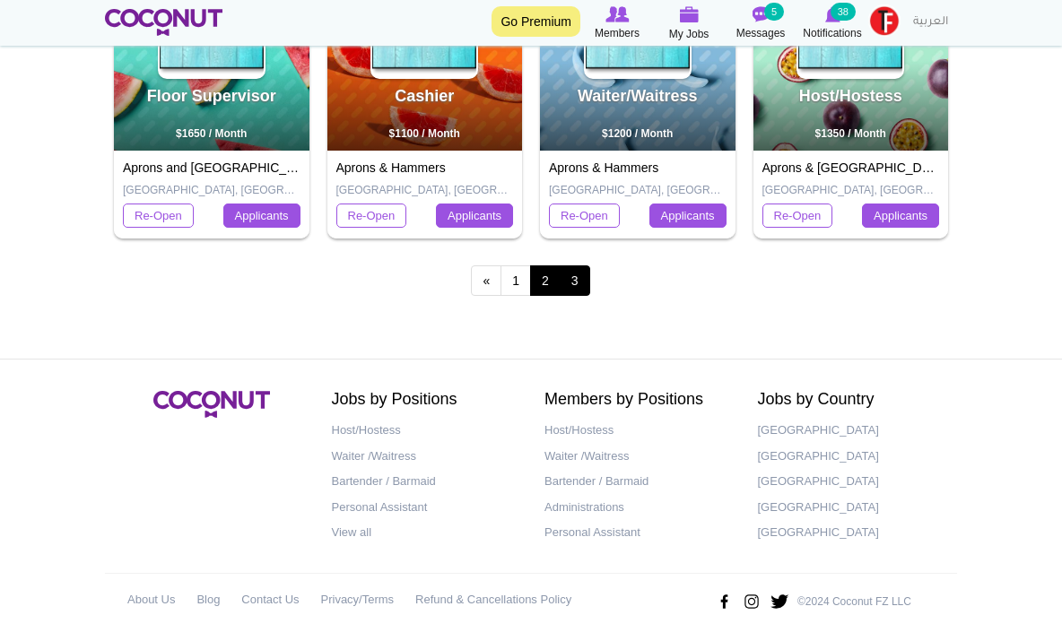
click at [543, 277] on link "2" at bounding box center [545, 280] width 30 height 30
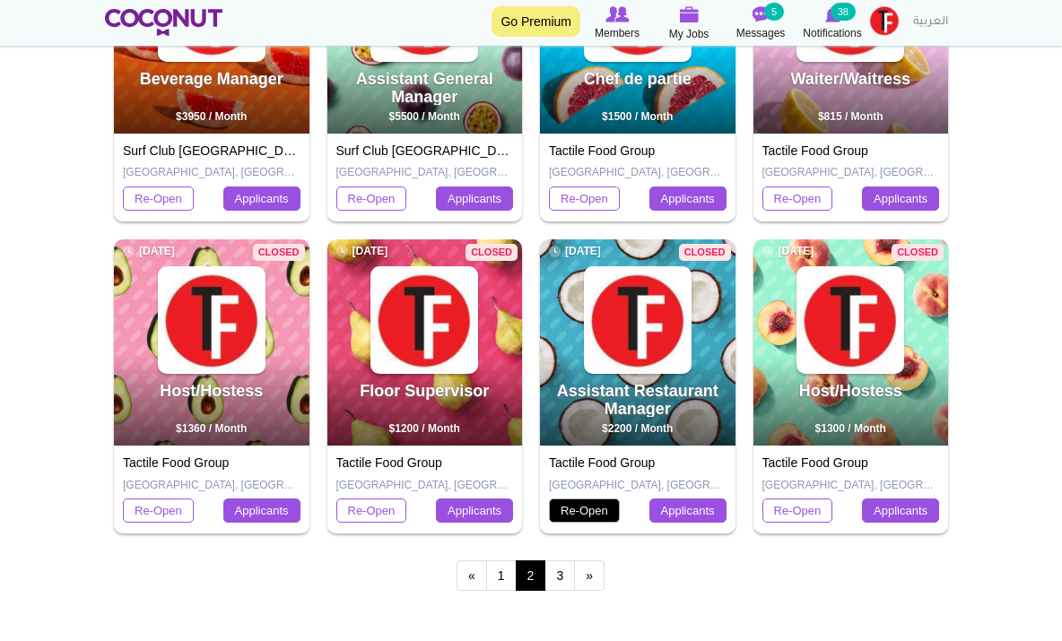
scroll to position [684, 0]
click at [506, 565] on link "1" at bounding box center [501, 575] width 30 height 30
